Goal: Task Accomplishment & Management: Manage account settings

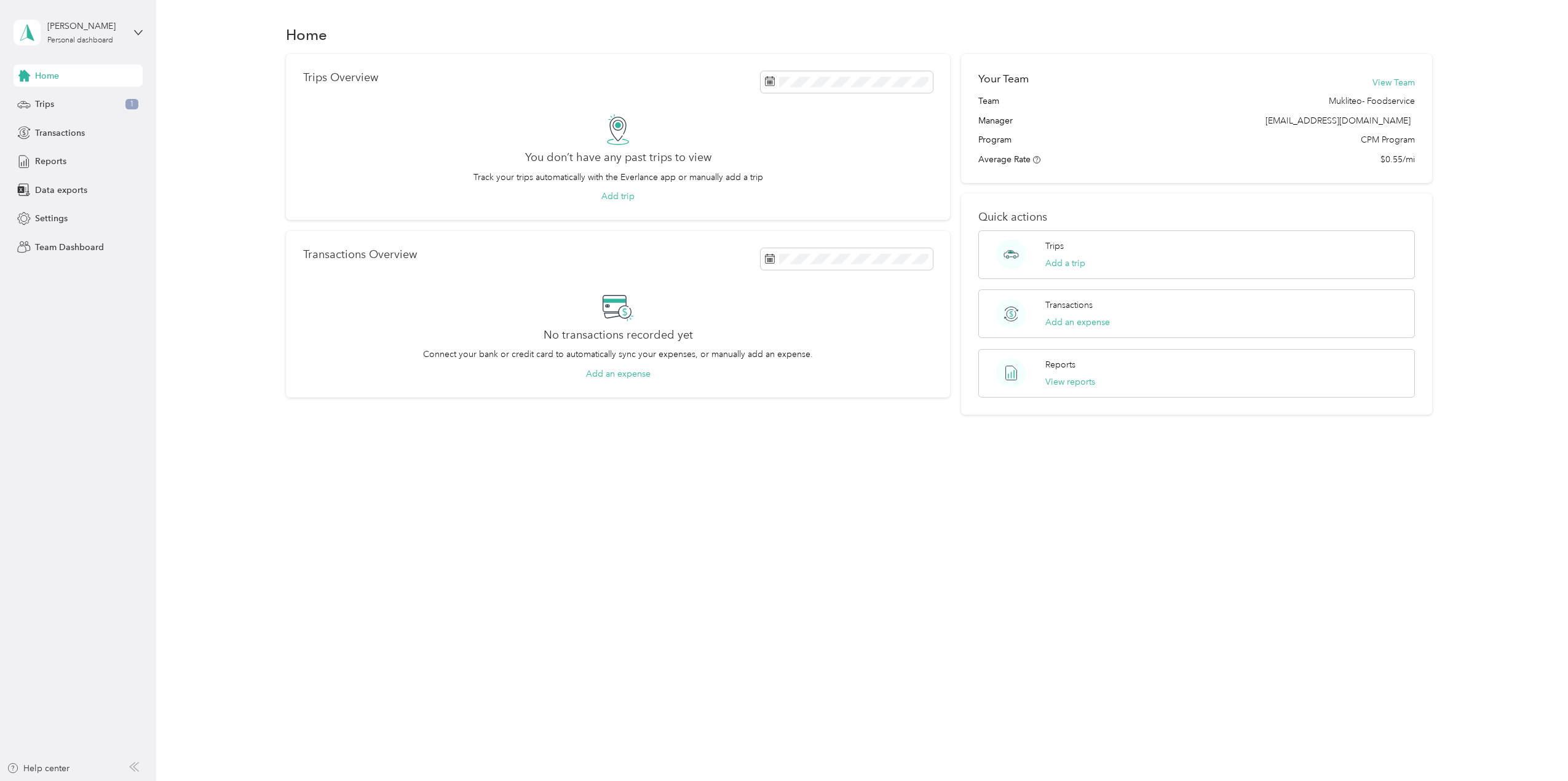
click at [81, 49] on div "[PERSON_NAME] Personal dashboard" at bounding box center [78, 33] width 129 height 43
click at [90, 100] on div "Team dashboard" at bounding box center [143, 101] width 241 height 22
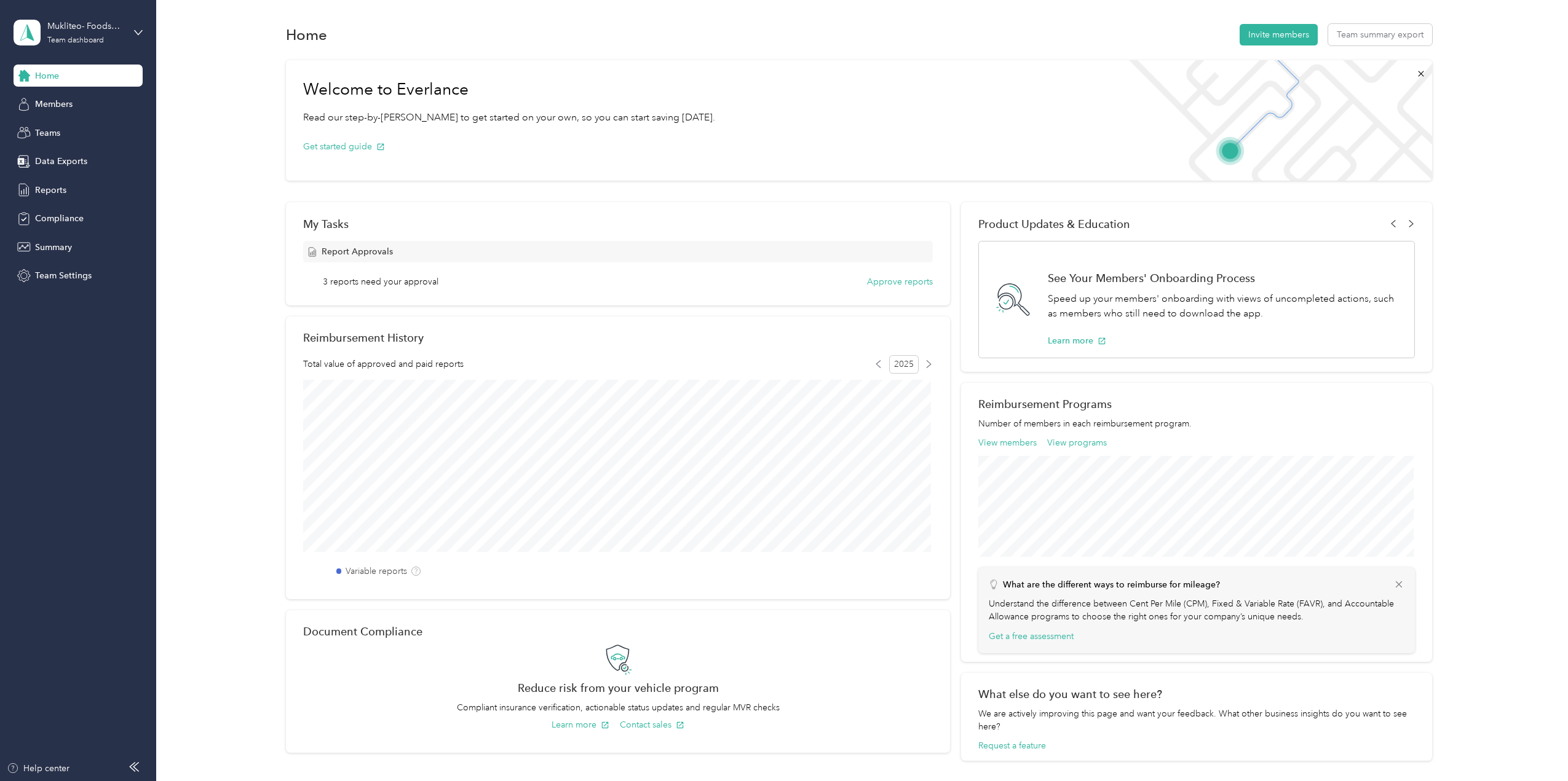
click at [874, 288] on div "My Tasks Report Approvals 3 reports need your approval Approve reports" at bounding box center [618, 254] width 664 height 103
click at [876, 282] on button "Approve reports" at bounding box center [899, 281] width 66 height 13
